Goal: Task Accomplishment & Management: Manage account settings

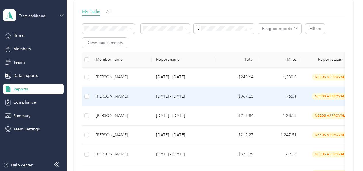
scroll to position [83, 0]
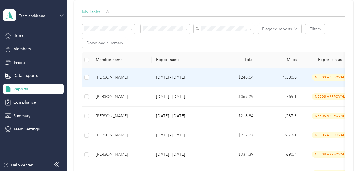
click at [179, 81] on td "[DATE] - [DATE]" at bounding box center [183, 77] width 63 height 19
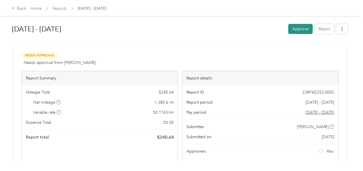
click at [303, 28] on button "Approve" at bounding box center [300, 29] width 24 height 10
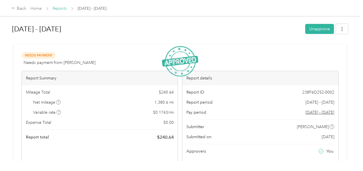
click at [62, 7] on link "Reports" at bounding box center [60, 8] width 14 height 5
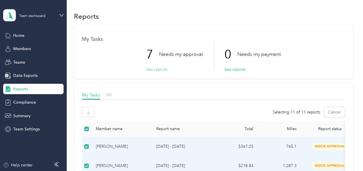
click at [159, 70] on button "See reports" at bounding box center [156, 69] width 21 height 6
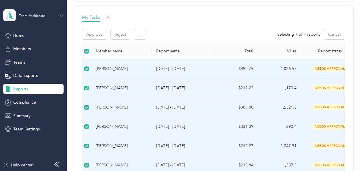
scroll to position [85, 0]
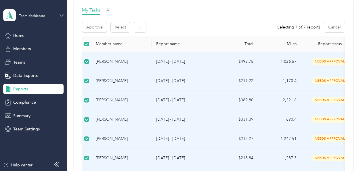
click at [319, 63] on span "needs approval" at bounding box center [330, 61] width 36 height 7
click at [284, 62] on td "1,026.57" at bounding box center [279, 61] width 43 height 19
click at [93, 24] on button "Approve" at bounding box center [94, 27] width 24 height 10
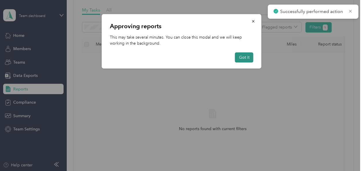
click at [236, 60] on button "Got it" at bounding box center [244, 57] width 18 height 10
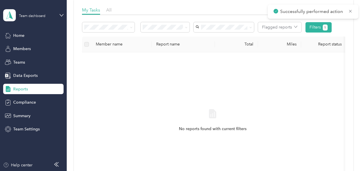
click at [106, 10] on div "My Tasks All" at bounding box center [213, 11] width 263 height 8
